Goal: Navigation & Orientation: Find specific page/section

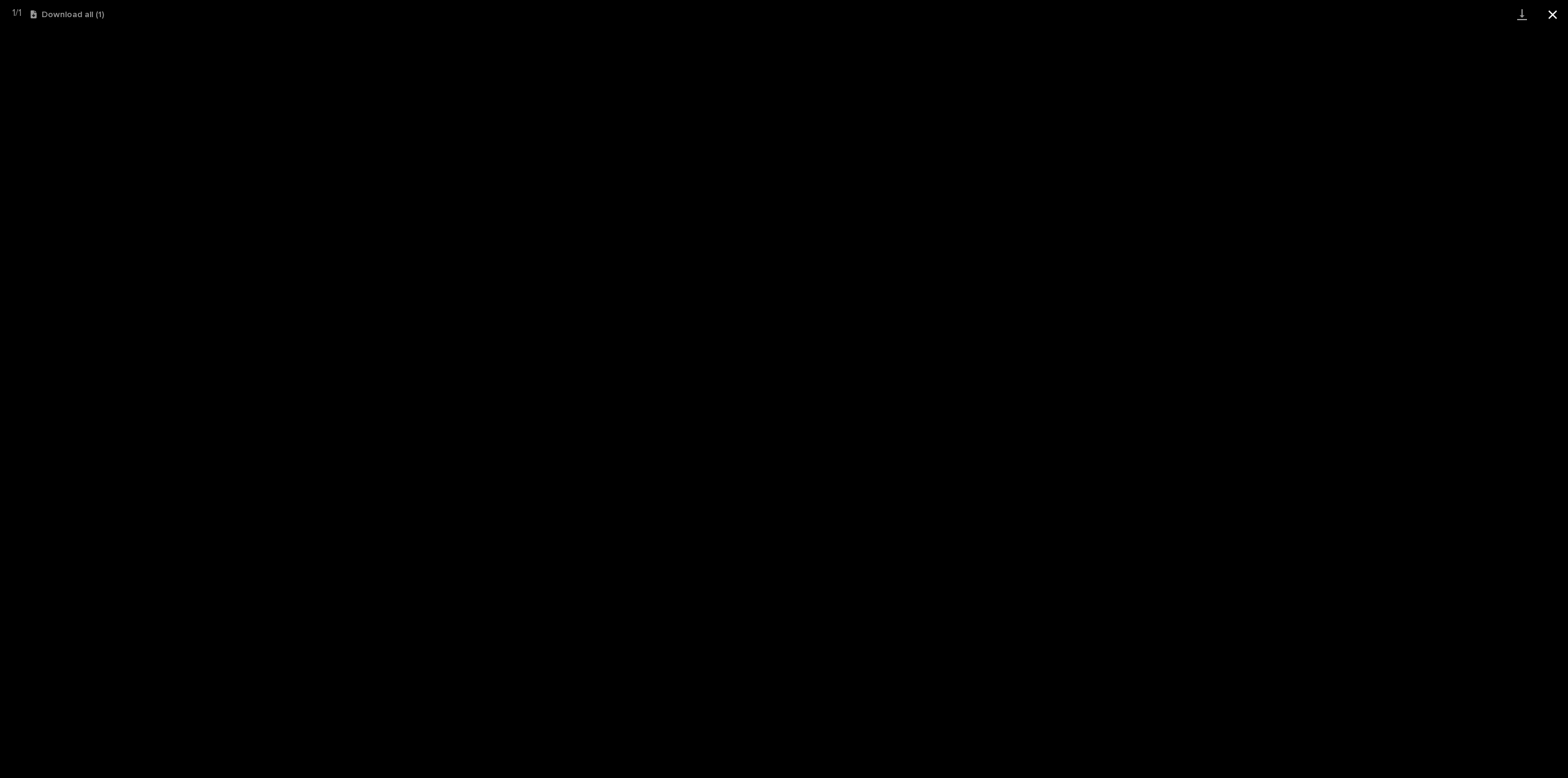
click at [1552, 15] on button "Close gallery" at bounding box center [1552, 14] width 31 height 29
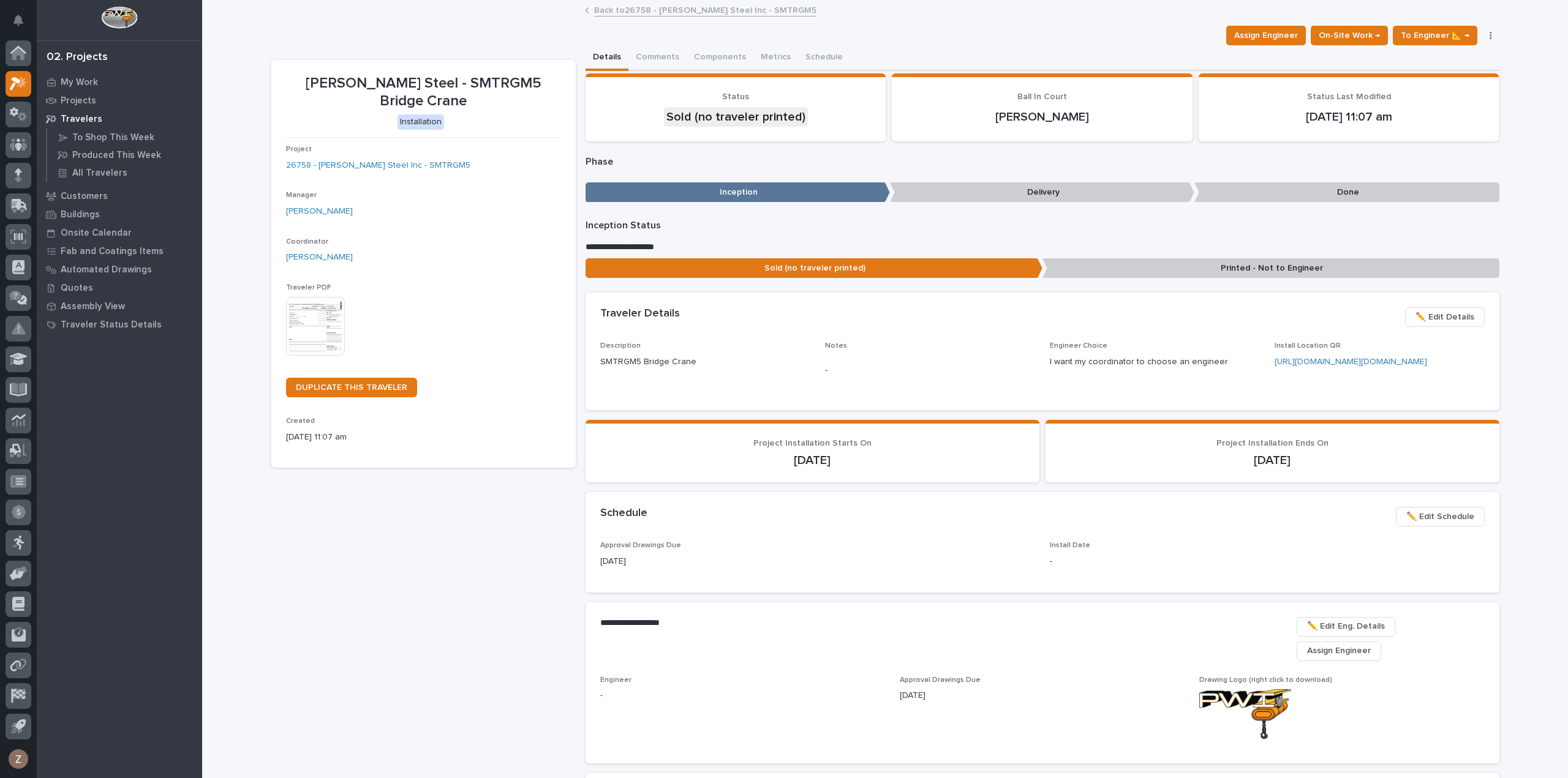
click at [642, 10] on link "Back to 26758 - [PERSON_NAME] Steel Inc - SMTRGM5" at bounding box center [705, 10] width 222 height 14
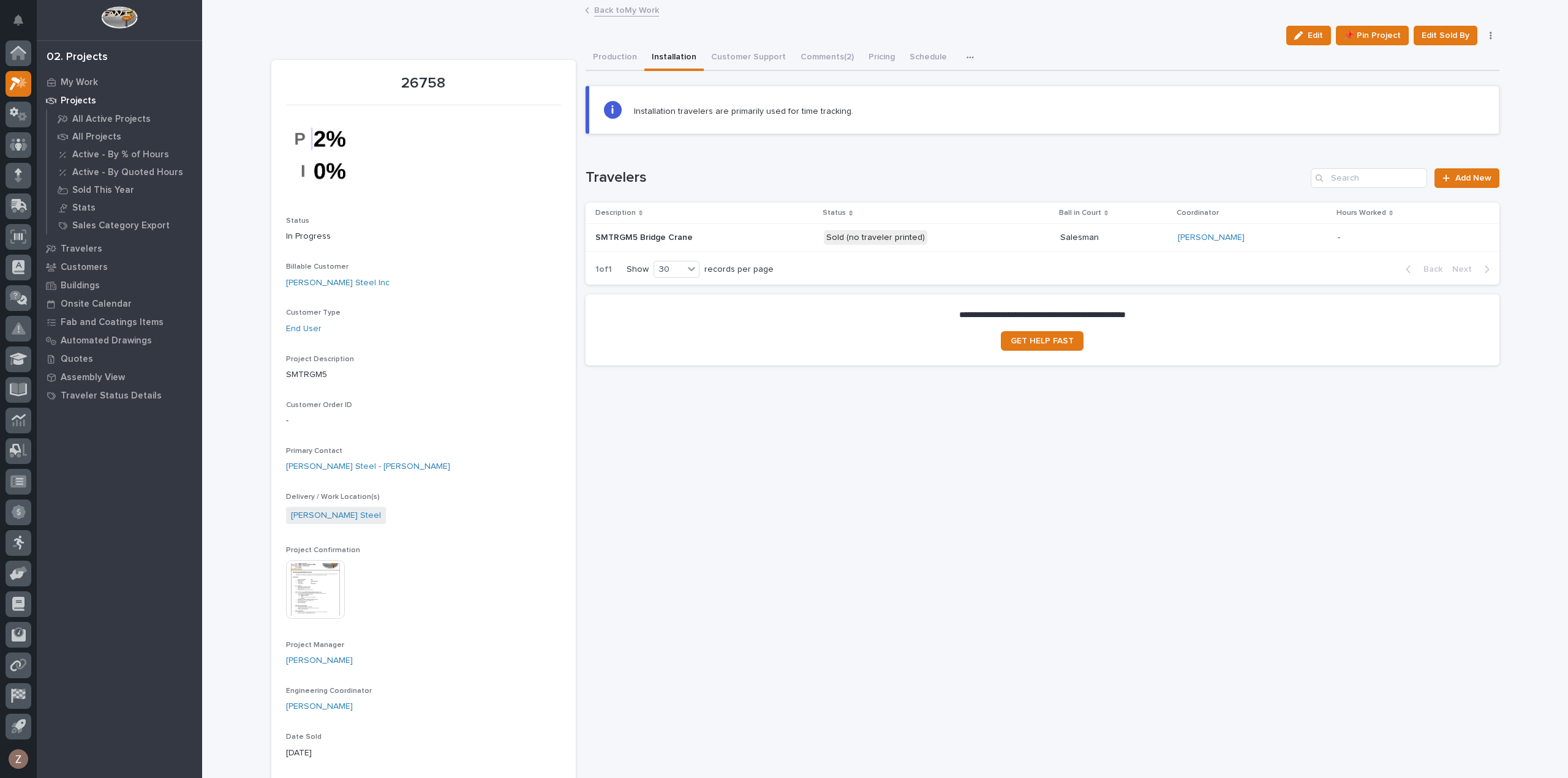
click at [634, 16] on div "Back to My Work" at bounding box center [885, 11] width 613 height 17
click at [14, 78] on icon at bounding box center [15, 84] width 11 height 14
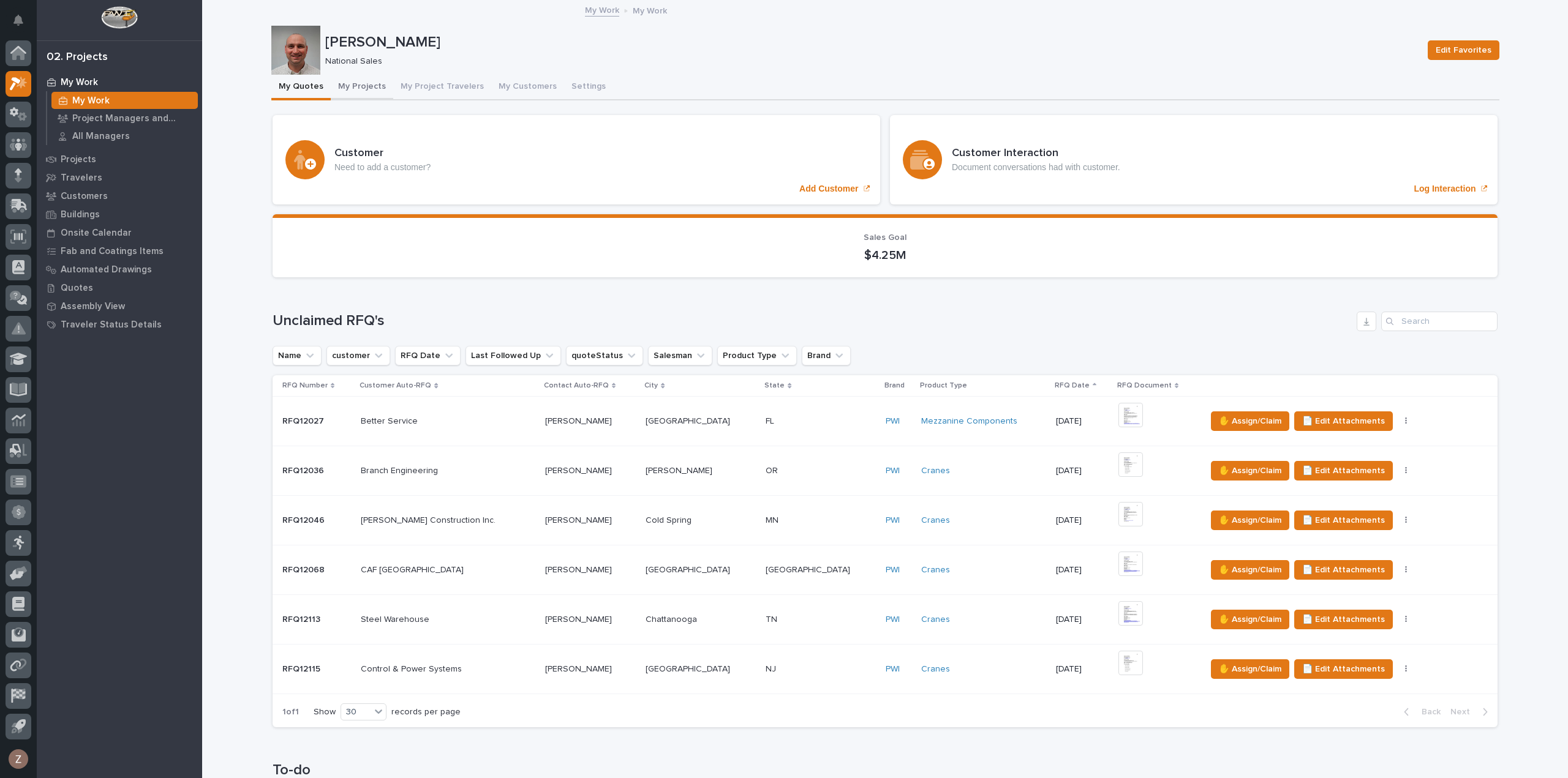
click at [361, 92] on button "My Projects" at bounding box center [362, 88] width 62 height 26
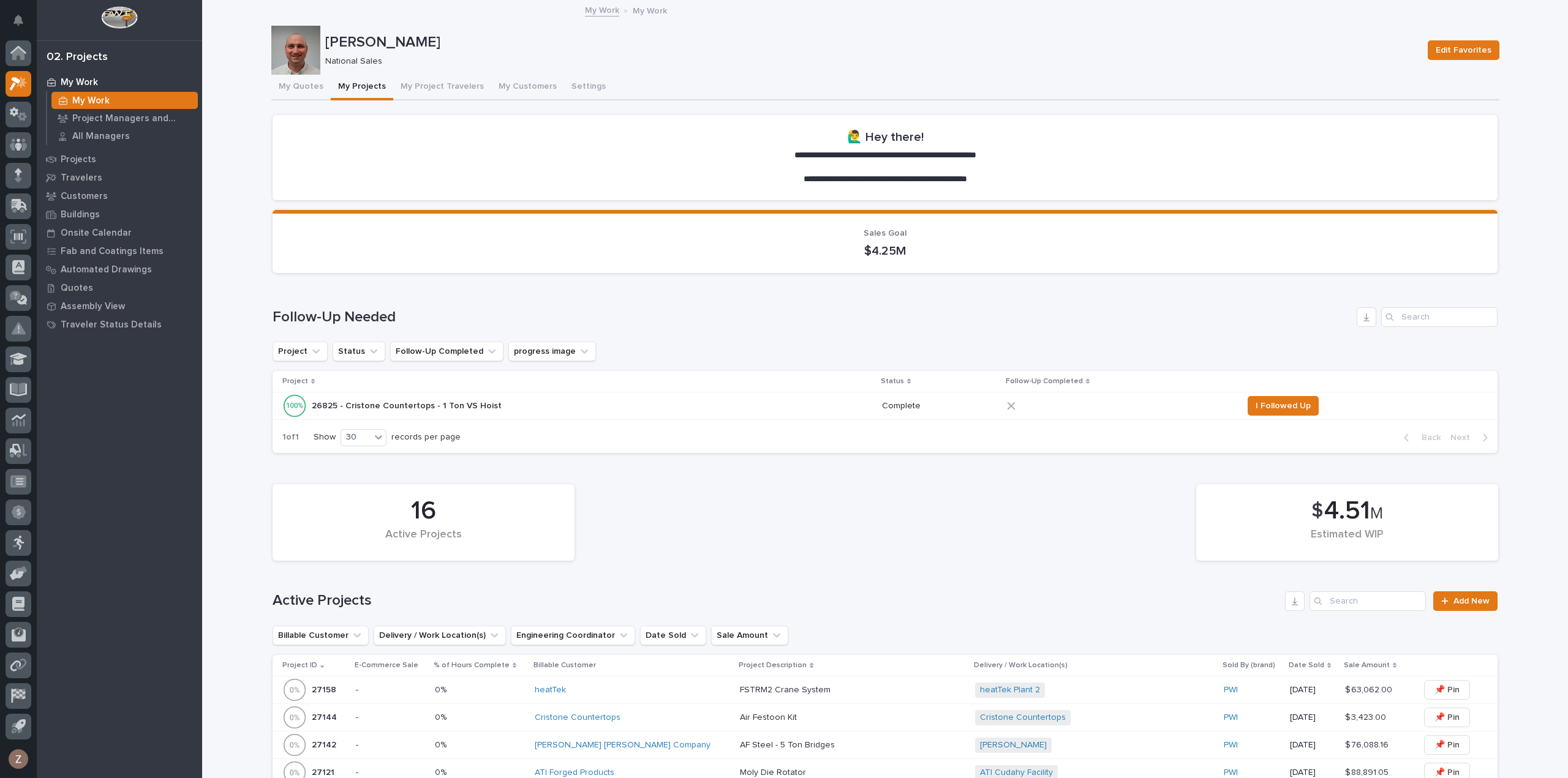
scroll to position [428, 0]
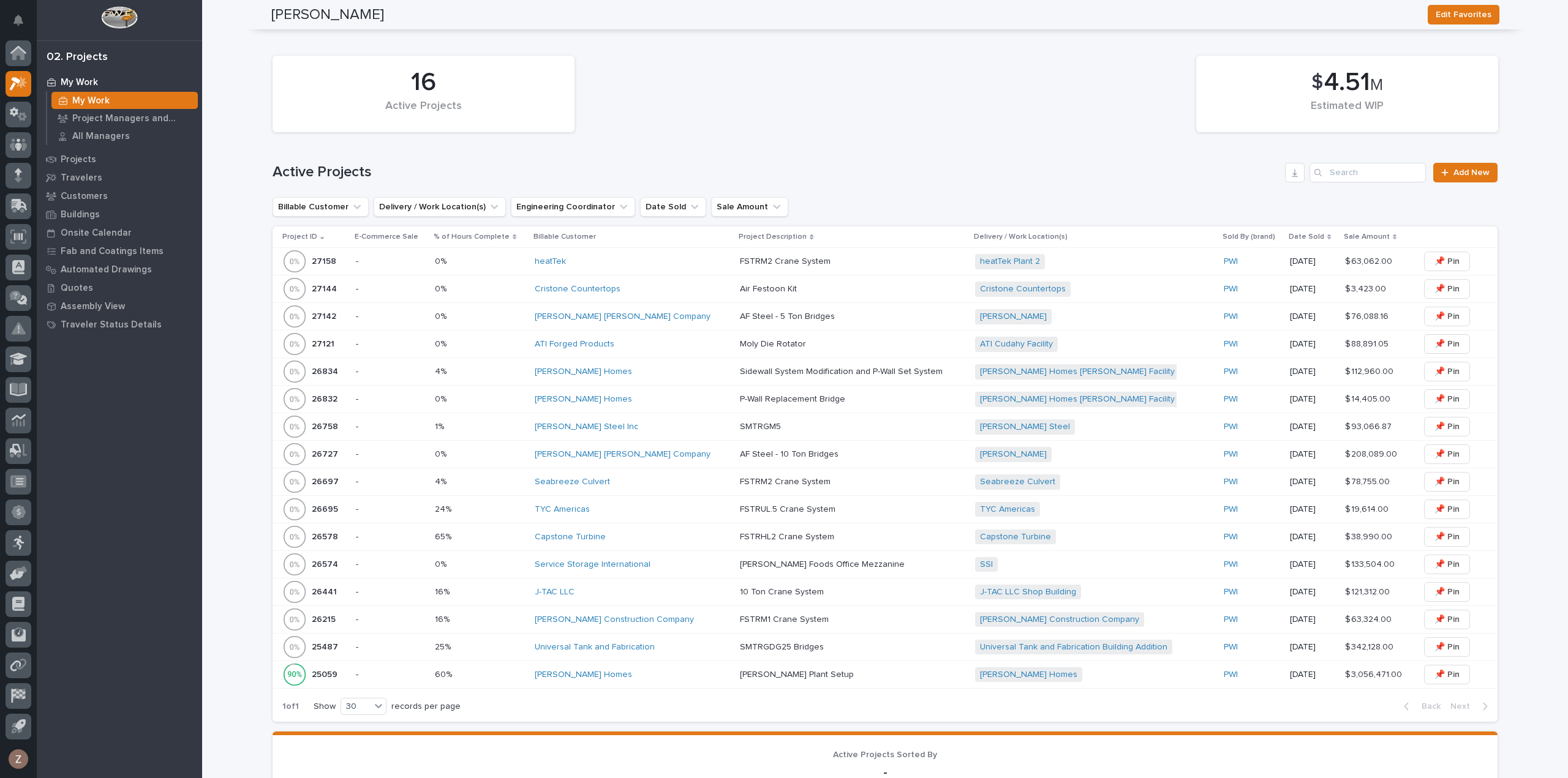
click at [735, 566] on td "[PERSON_NAME] Foods Office Mezzanine [PERSON_NAME] Foods Office Mezzanine" at bounding box center [852, 565] width 235 height 28
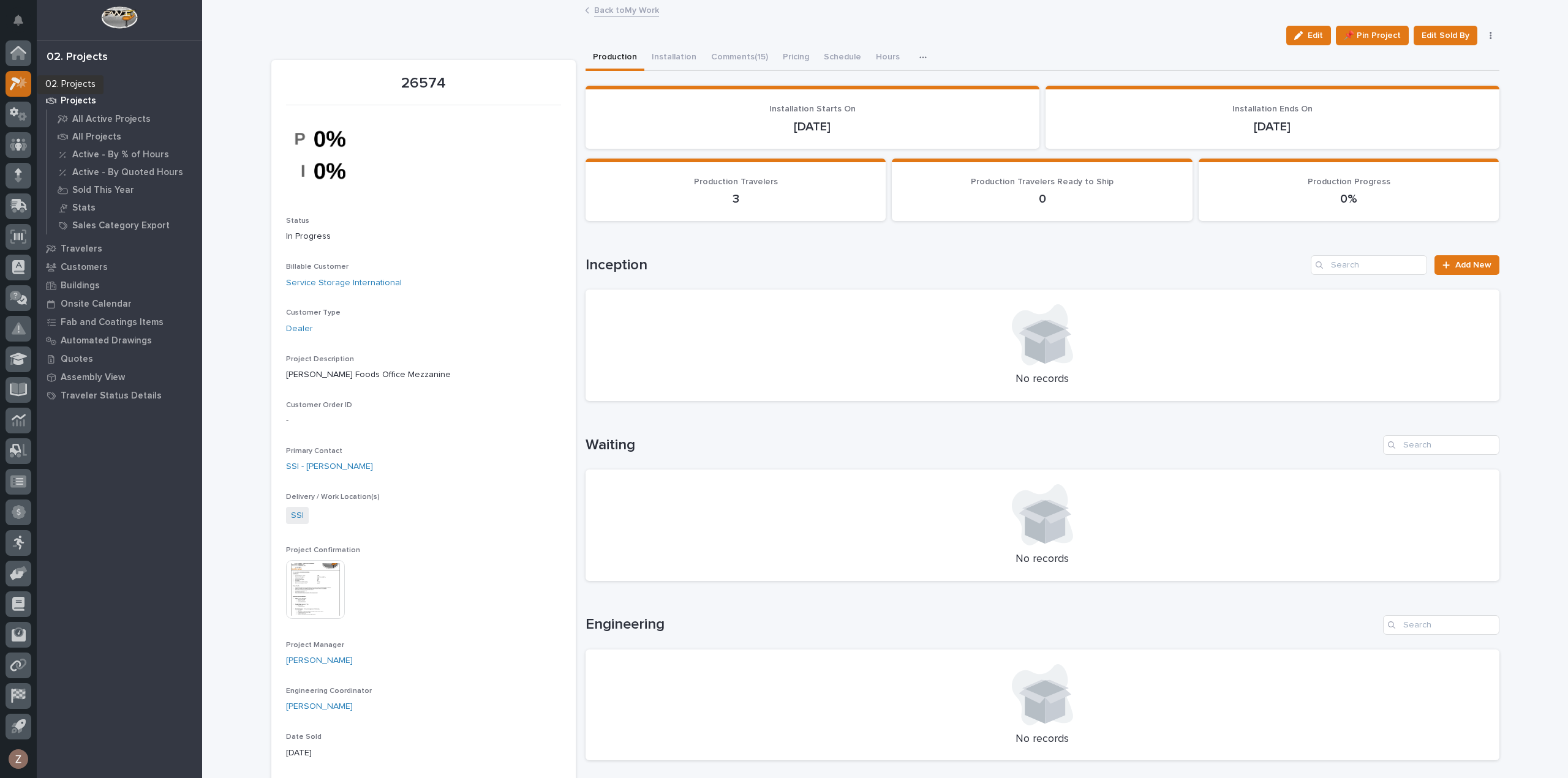
click at [20, 84] on icon at bounding box center [21, 82] width 10 height 12
